Goal: Transaction & Acquisition: Purchase product/service

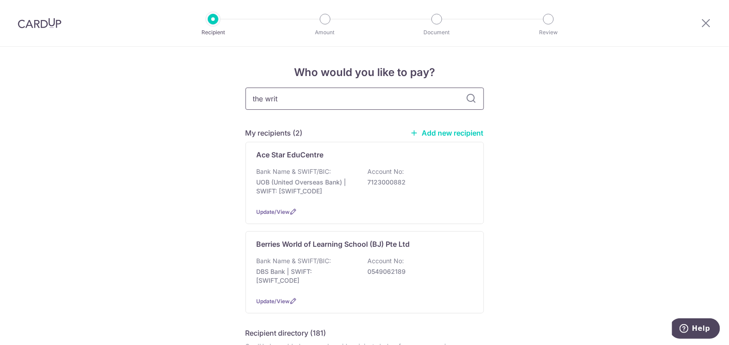
type input "the write"
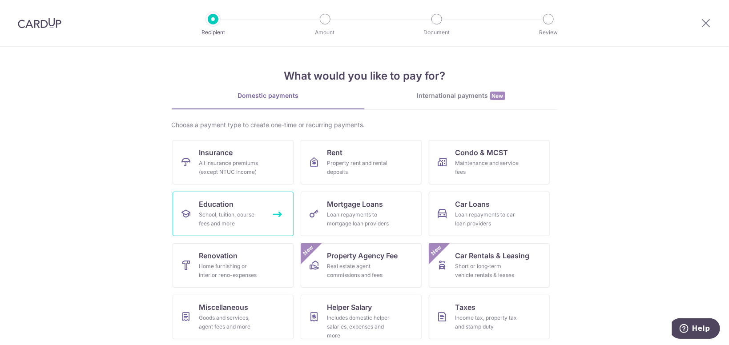
click at [271, 210] on link "Education School, tuition, course fees and more" at bounding box center [233, 214] width 121 height 44
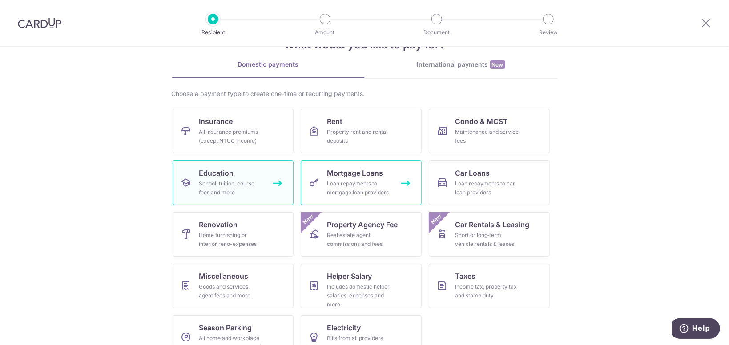
scroll to position [52, 0]
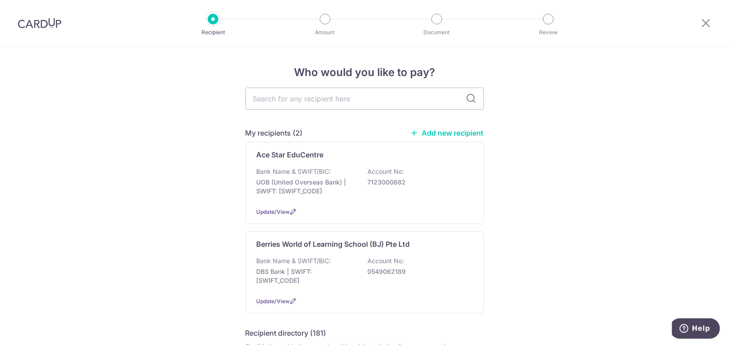
click at [431, 134] on link "Add new recipient" at bounding box center [447, 133] width 73 height 9
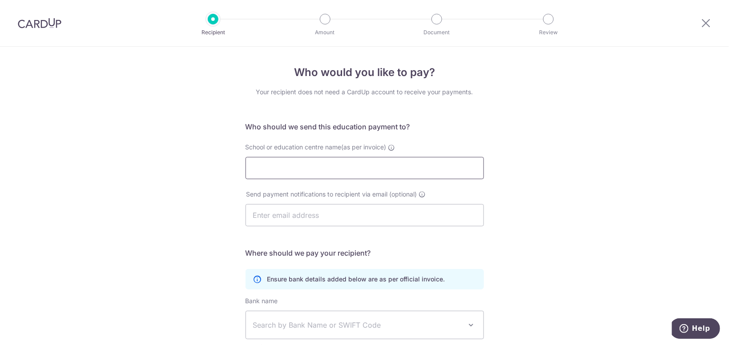
click at [367, 170] on input "School or education centre name(as per invoice)" at bounding box center [365, 168] width 238 height 22
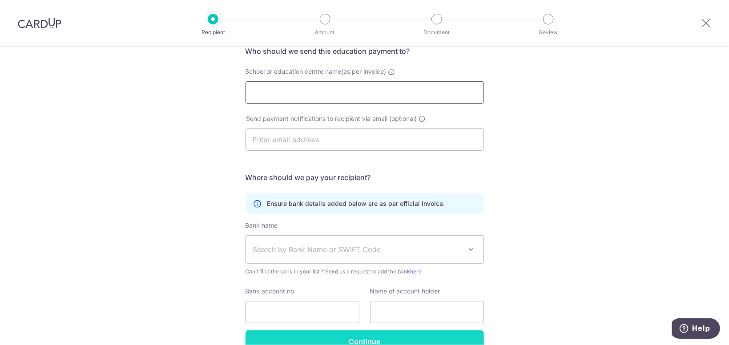
scroll to position [89, 0]
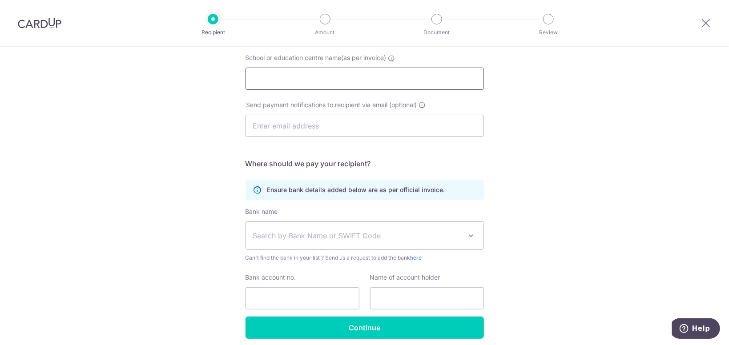
paste input "TWC Jurong Gateway"
type input "TWC Jurong Gateway"
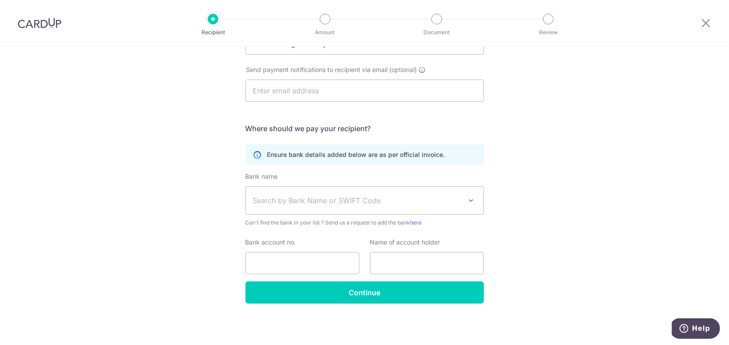
click at [394, 204] on span "Search by Bank Name or SWIFT Code" at bounding box center [357, 200] width 209 height 11
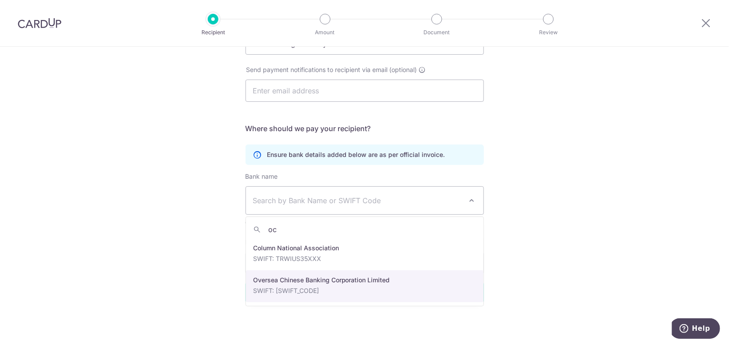
type input "oc"
select select "12"
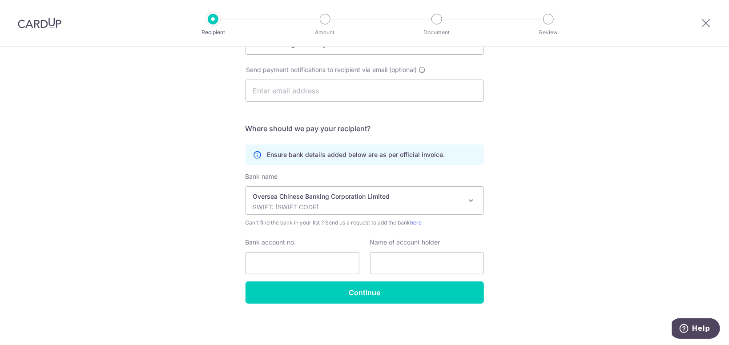
click at [523, 238] on div "Who would you like to pay? Your recipient does not need a CardUp account to rec…" at bounding box center [364, 133] width 729 height 423
click at [306, 264] on input "Bank account no." at bounding box center [303, 263] width 114 height 22
paste input "7177-52455-001"
drag, startPoint x: 273, startPoint y: 261, endPoint x: 294, endPoint y: 250, distance: 23.9
click at [274, 262] on input "7177-52455-001" at bounding box center [303, 263] width 114 height 22
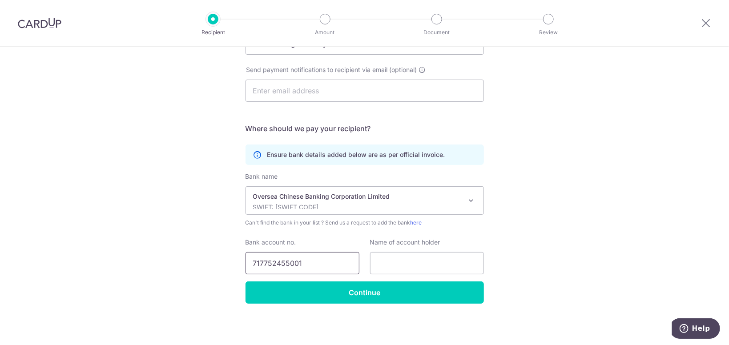
type input "717752455001"
click at [419, 264] on input "text" at bounding box center [427, 263] width 114 height 22
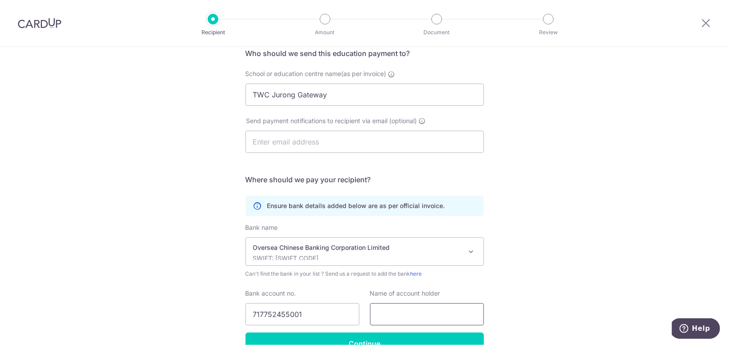
scroll to position [89, 0]
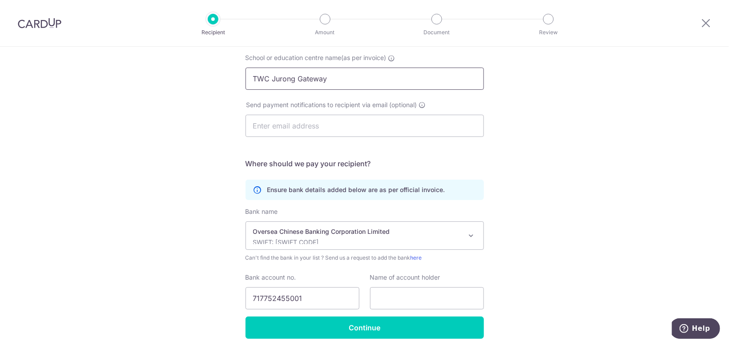
drag, startPoint x: 332, startPoint y: 82, endPoint x: 217, endPoint y: 89, distance: 115.9
click at [246, 73] on input "TWC Jurong Gateway" at bounding box center [365, 79] width 238 height 22
click at [443, 291] on input "text" at bounding box center [427, 298] width 114 height 22
paste input "TWC Jurong Gateway"
type input "TWC Jurong Gateway"
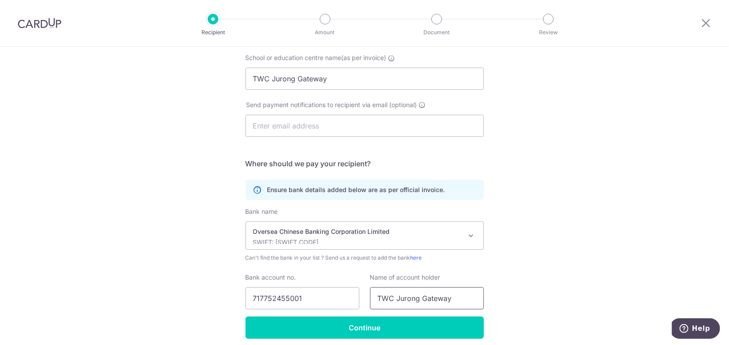
scroll to position [125, 0]
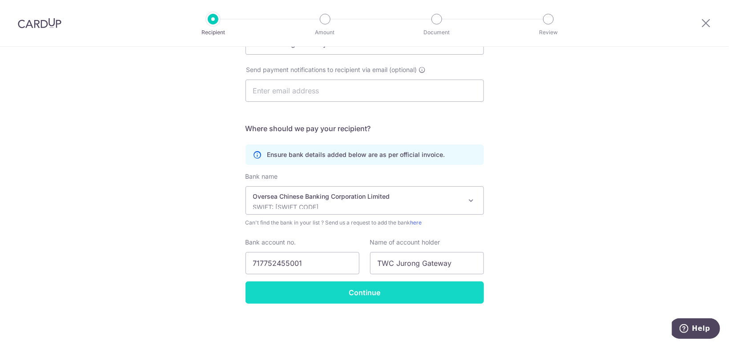
click at [367, 292] on input "Continue" at bounding box center [365, 293] width 238 height 22
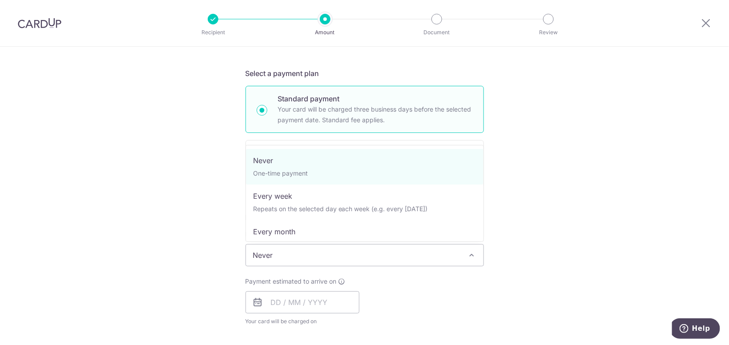
click at [397, 255] on span "Never" at bounding box center [365, 255] width 238 height 21
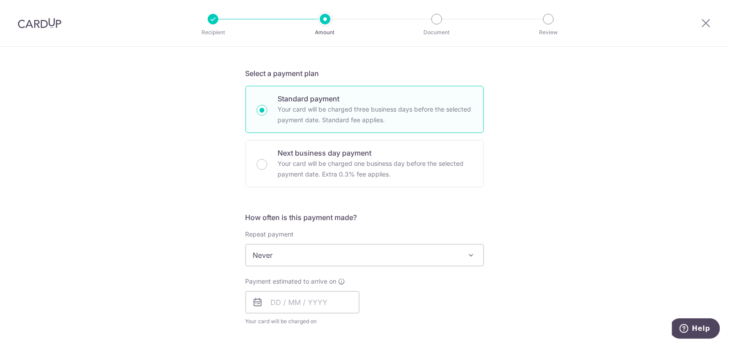
click at [397, 255] on span "Never" at bounding box center [365, 255] width 238 height 21
click at [480, 295] on div "Payment estimated to arrive on Your card will be charged on for the first payme…" at bounding box center [364, 301] width 249 height 49
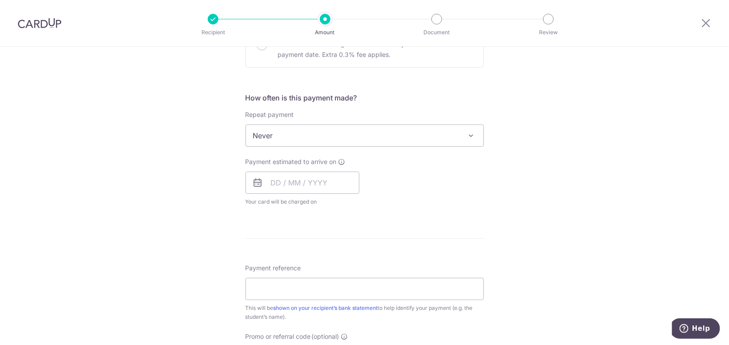
scroll to position [313, 0]
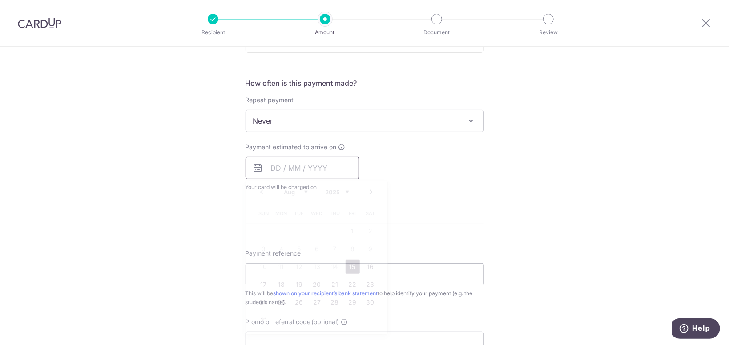
click at [315, 166] on input "text" at bounding box center [303, 168] width 114 height 22
click at [265, 286] on link "17" at bounding box center [264, 285] width 14 height 14
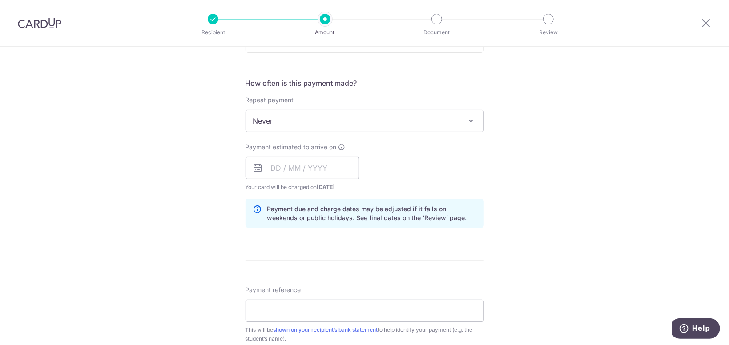
type input "17/08/2025"
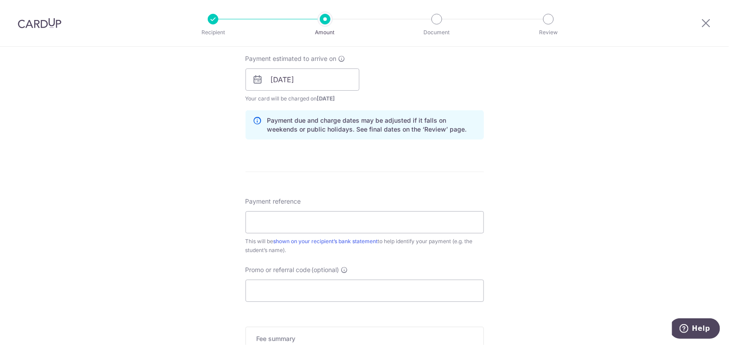
scroll to position [403, 0]
click at [296, 219] on input "Payment reference" at bounding box center [365, 221] width 238 height 22
paste input "6596499016"
click at [343, 221] on input "6596499016" at bounding box center [365, 221] width 238 height 22
paste input "154707"
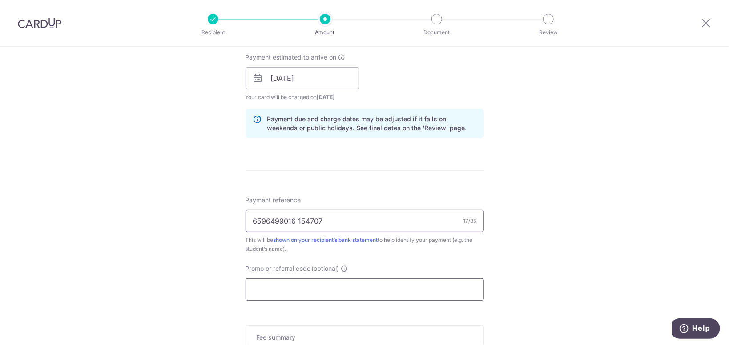
type input "6596499016 154707"
click at [350, 294] on input "Promo or referral code (optional)" at bounding box center [365, 289] width 238 height 22
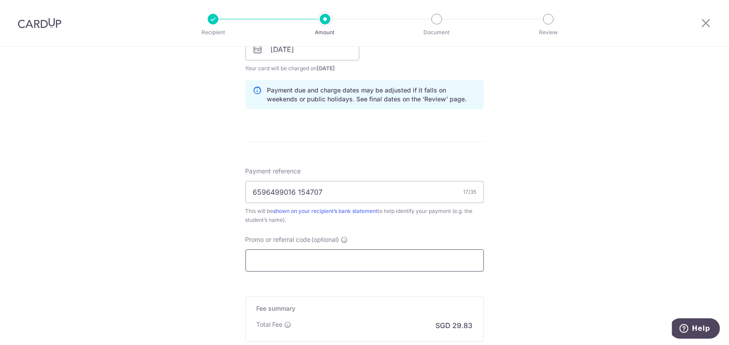
scroll to position [448, 0]
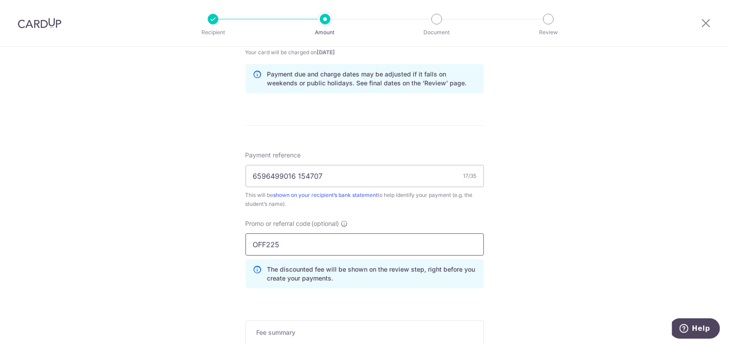
type input "OFF225"
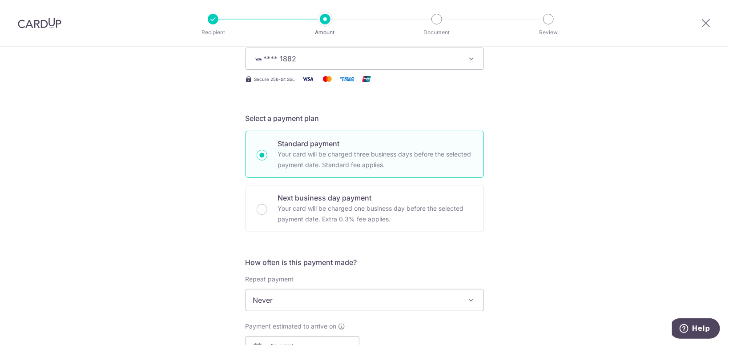
scroll to position [0, 0]
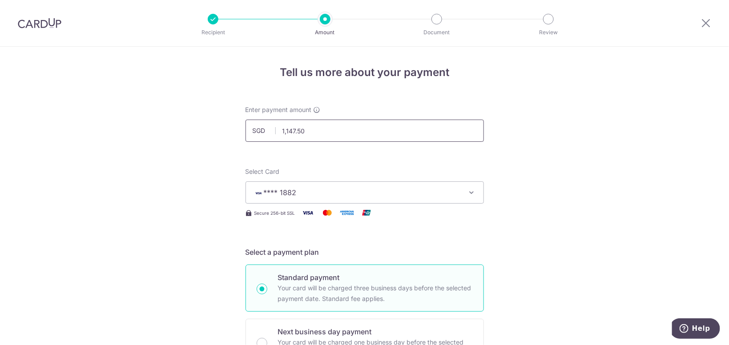
click at [285, 133] on input "1,147.50" at bounding box center [365, 131] width 238 height 22
type input "1,147.50"
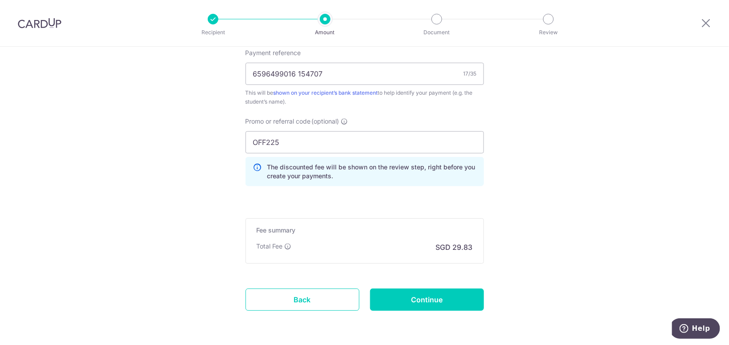
scroll to position [582, 0]
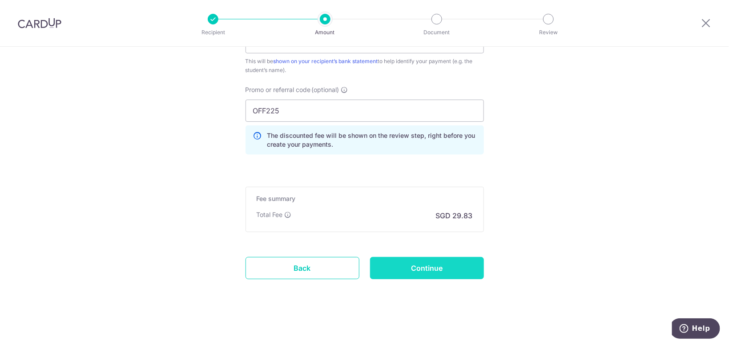
click at [457, 271] on input "Continue" at bounding box center [427, 268] width 114 height 22
type input "Create Schedule"
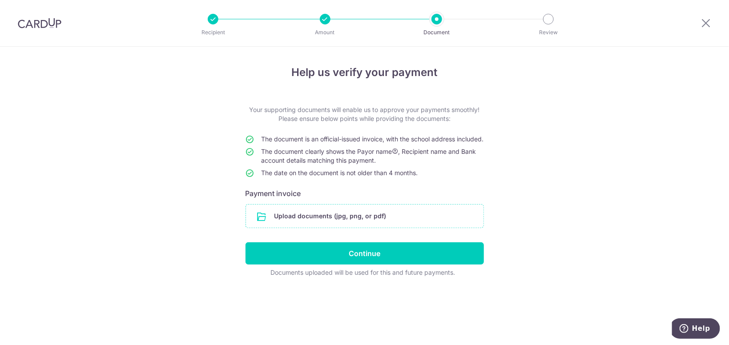
click at [362, 227] on input "file" at bounding box center [365, 216] width 238 height 23
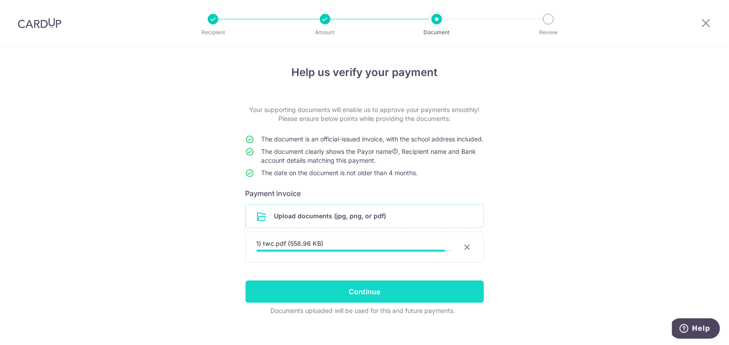
click at [426, 296] on input "Continue" at bounding box center [365, 292] width 238 height 22
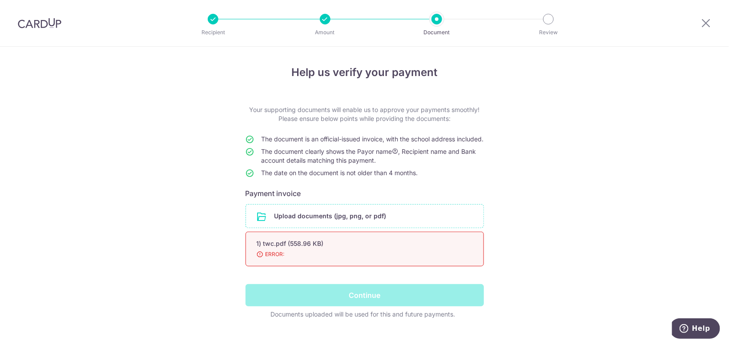
click at [437, 248] on div "1) twc.pdf (558.96 KB)" at bounding box center [354, 243] width 195 height 9
click at [270, 259] on span "ERROR:" at bounding box center [354, 254] width 195 height 9
click at [294, 228] on input "file" at bounding box center [365, 216] width 238 height 23
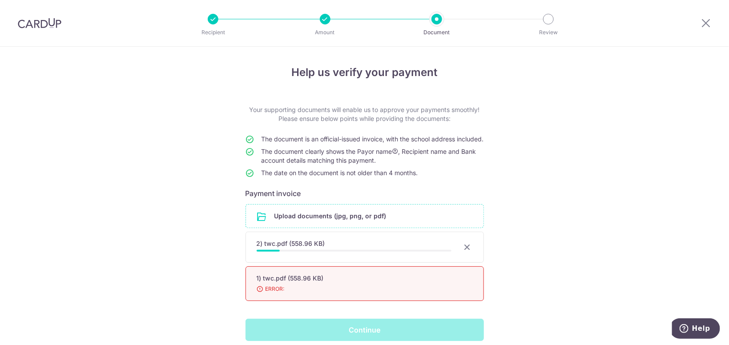
click at [628, 264] on div "Help us verify your payment Your supporting documents will enable us to approve…" at bounding box center [364, 221] width 729 height 349
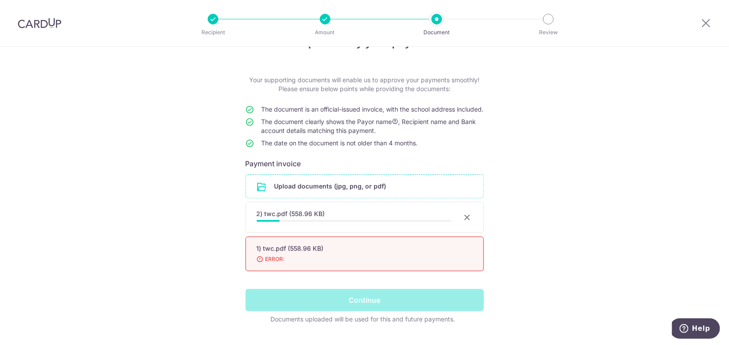
scroll to position [58, 0]
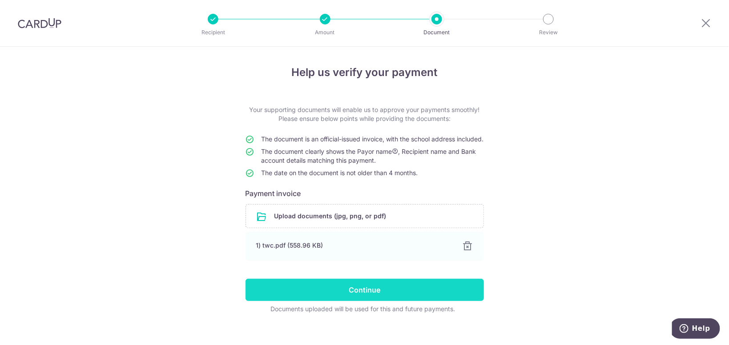
click at [432, 301] on input "Continue" at bounding box center [365, 290] width 238 height 22
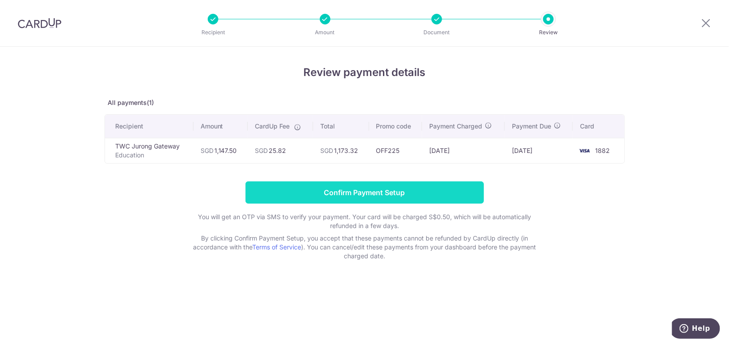
click at [415, 194] on input "Confirm Payment Setup" at bounding box center [365, 192] width 238 height 22
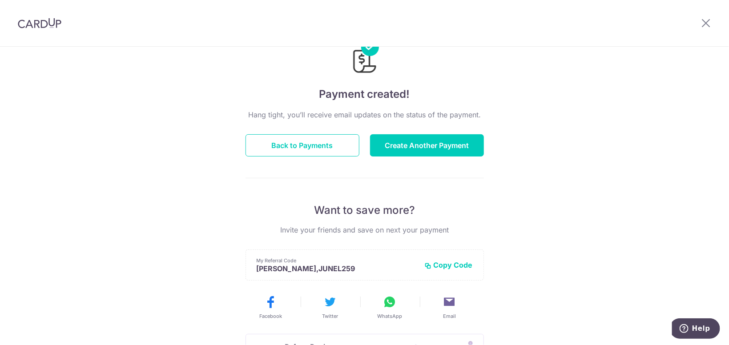
scroll to position [89, 0]
